Goal: Obtain resource: Obtain resource

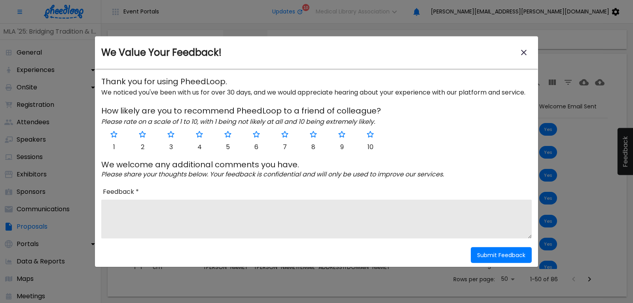
click at [523, 51] on icon "close-modal" at bounding box center [523, 52] width 9 height 9
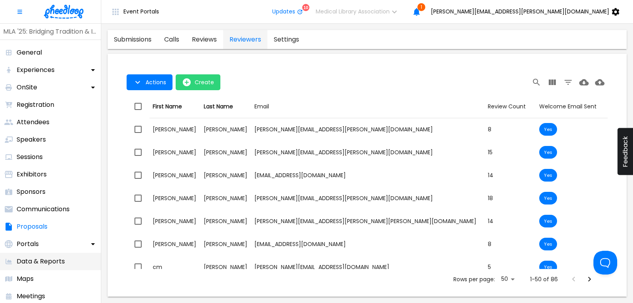
click at [49, 262] on p "Data & Reports" at bounding box center [41, 261] width 48 height 9
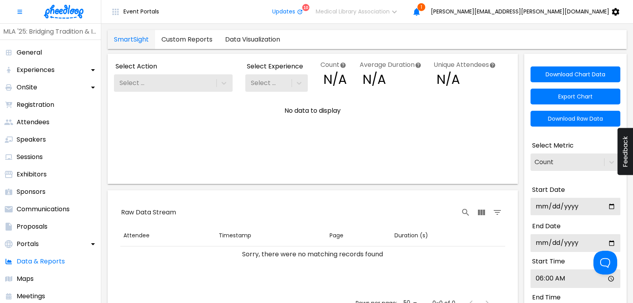
click at [181, 39] on link "Custom Reports" at bounding box center [187, 39] width 64 height 19
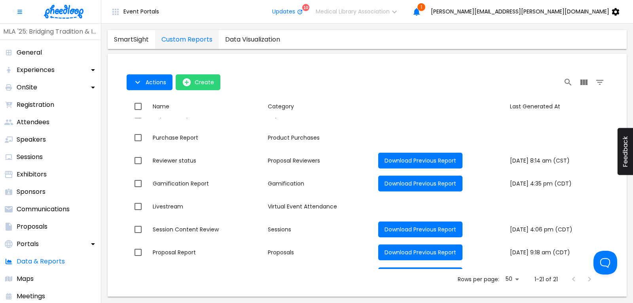
scroll to position [320, 0]
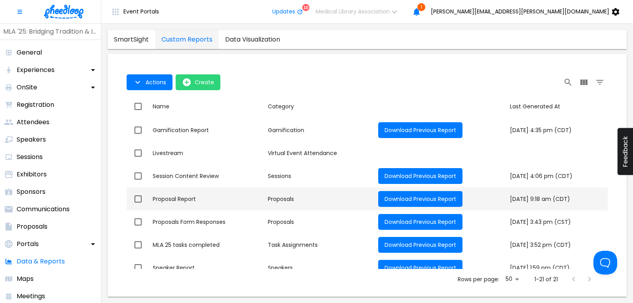
click at [186, 200] on div "Proposal Report" at bounding box center [207, 199] width 109 height 8
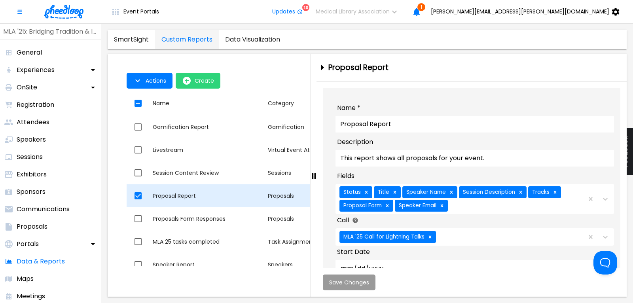
checkbox input "true"
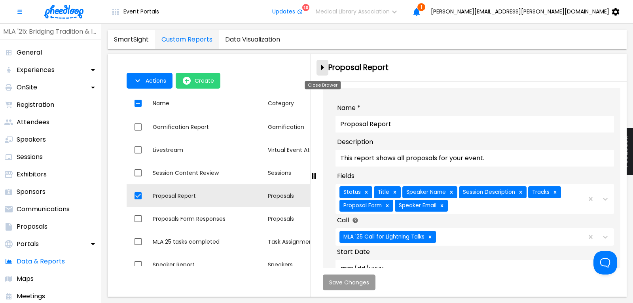
click at [323, 67] on icon "close-drawer" at bounding box center [322, 68] width 3 height 6
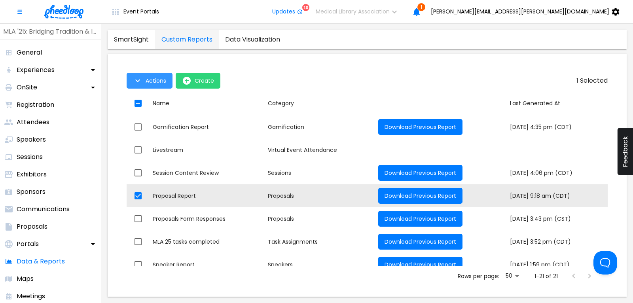
click at [151, 81] on span "Actions" at bounding box center [155, 80] width 21 height 6
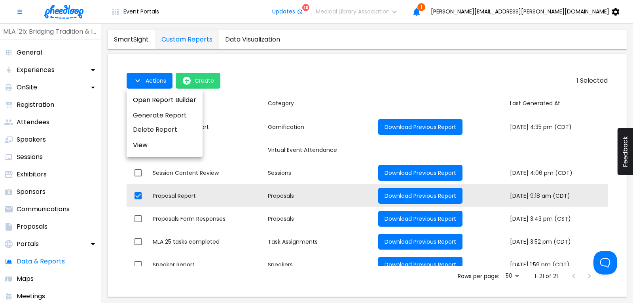
click at [161, 115] on li "Generate Report" at bounding box center [165, 115] width 76 height 14
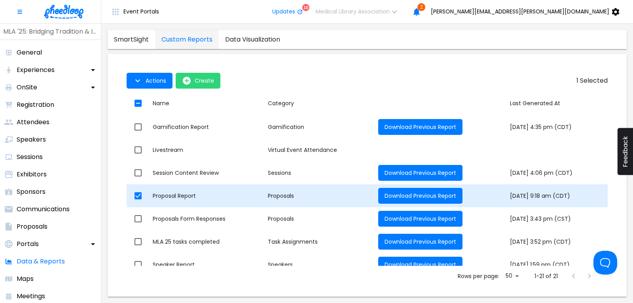
click at [187, 195] on div "Proposal Report" at bounding box center [207, 196] width 109 height 8
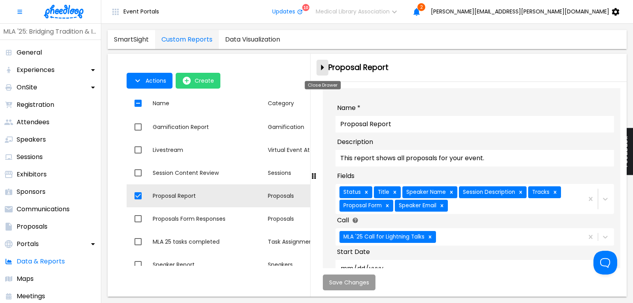
click at [323, 66] on icon "close-drawer" at bounding box center [322, 67] width 14 height 14
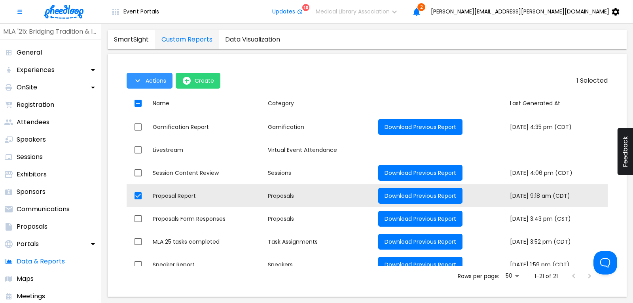
click at [161, 80] on span "Actions" at bounding box center [155, 80] width 21 height 6
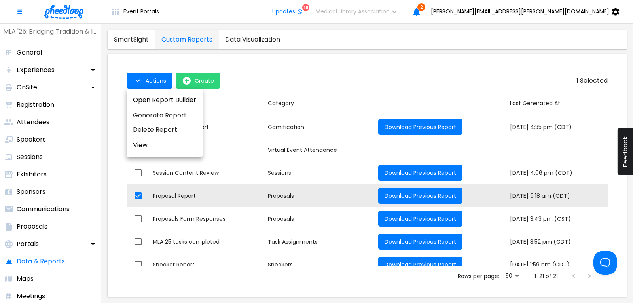
click at [279, 76] on div at bounding box center [316, 151] width 633 height 303
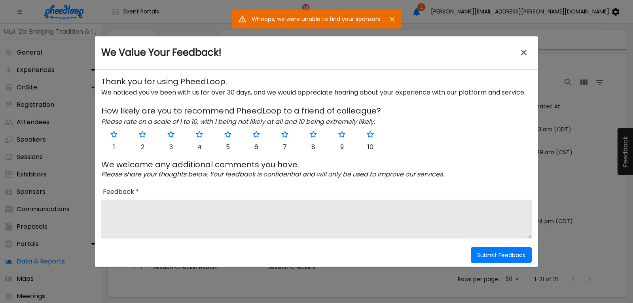
click at [525, 55] on icon "close-modal" at bounding box center [523, 52] width 9 height 9
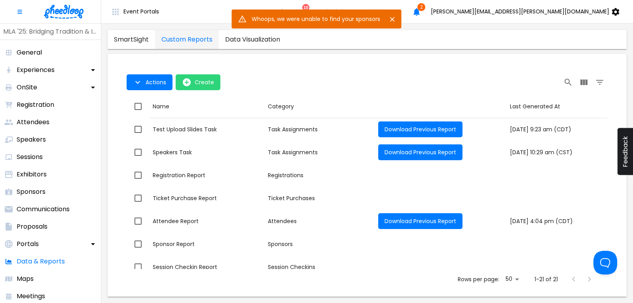
click at [393, 18] on icon "Close" at bounding box center [392, 19] width 8 height 8
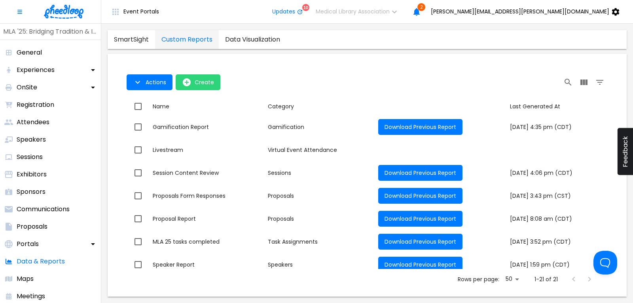
scroll to position [330, 0]
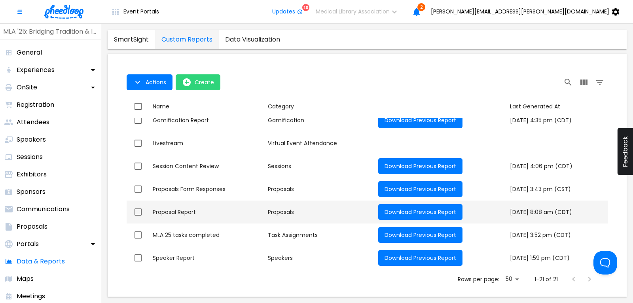
click at [192, 207] on td "Name Proposal Report" at bounding box center [206, 211] width 115 height 23
checkbox input "true"
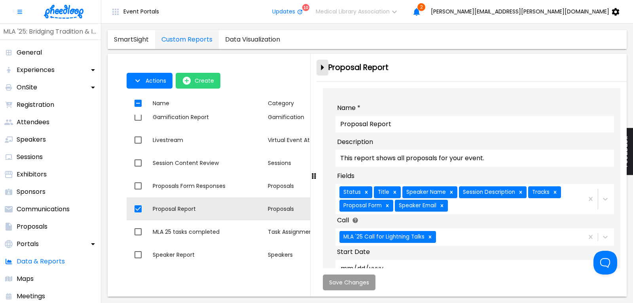
click at [322, 65] on icon "close-drawer" at bounding box center [322, 67] width 14 height 14
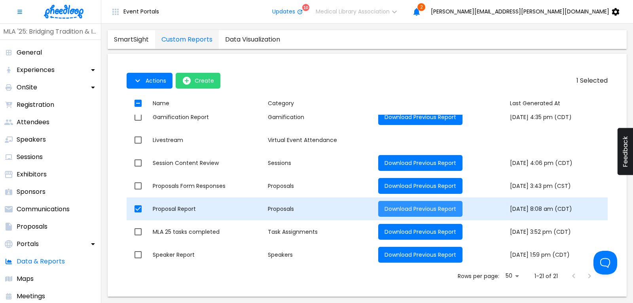
click at [406, 204] on button "Download Previous Report" at bounding box center [420, 209] width 84 height 16
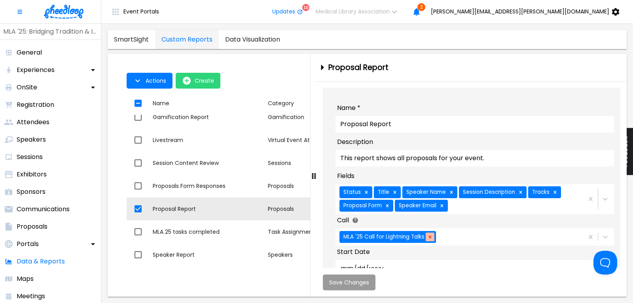
click at [428, 240] on icon at bounding box center [430, 237] width 6 height 6
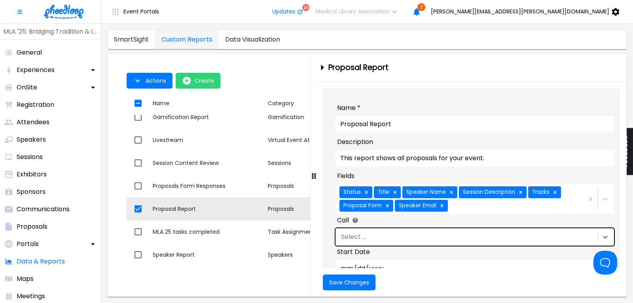
click at [428, 241] on div "Select ..." at bounding box center [465, 236] width 261 height 13
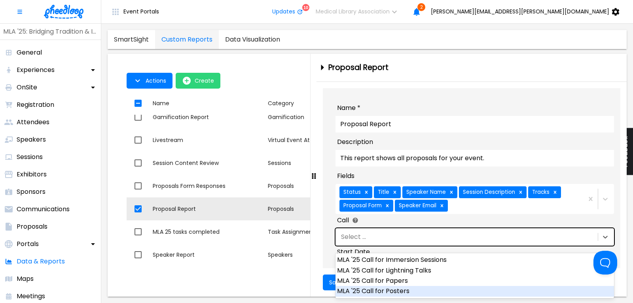
click at [410, 289] on div "MLA '25 Call for Posters" at bounding box center [474, 291] width 278 height 10
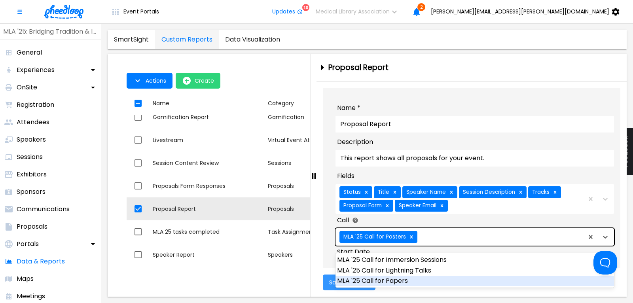
click at [329, 280] on span "Save Changes" at bounding box center [349, 282] width 40 height 6
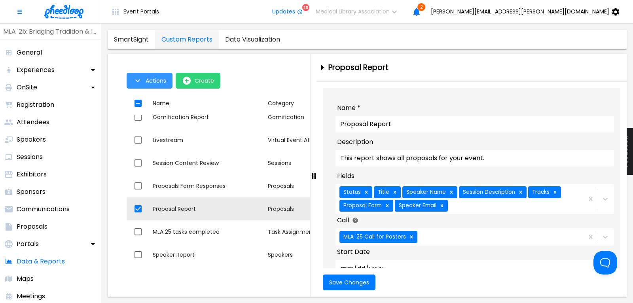
click at [153, 81] on span "Actions" at bounding box center [155, 80] width 21 height 6
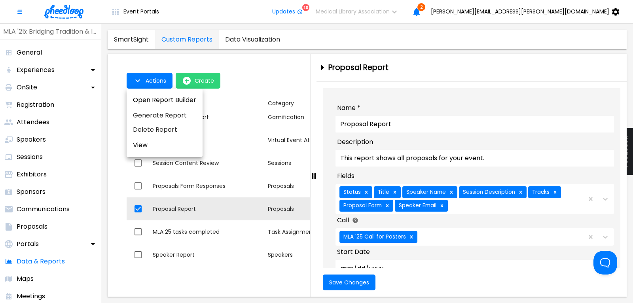
click at [156, 111] on li "Generate Report" at bounding box center [165, 115] width 76 height 14
